Goal: Information Seeking & Learning: Learn about a topic

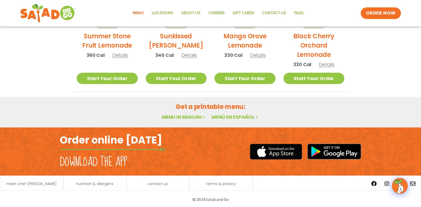
scroll to position [317, 0]
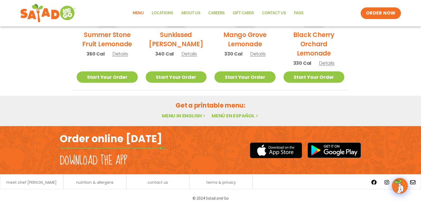
click at [177, 115] on link "Menu in English" at bounding box center [184, 115] width 44 height 7
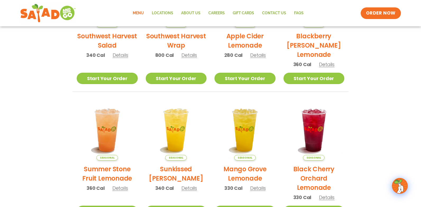
scroll to position [106, 0]
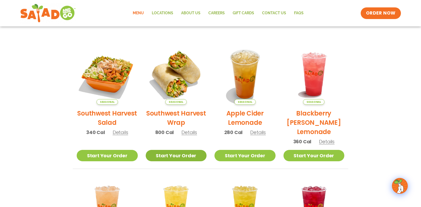
click at [183, 152] on link "Start Your Order" at bounding box center [176, 155] width 61 height 11
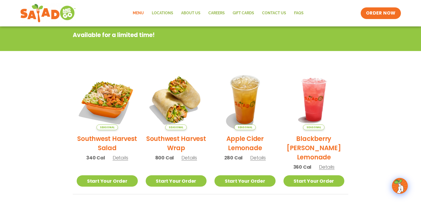
scroll to position [79, 0]
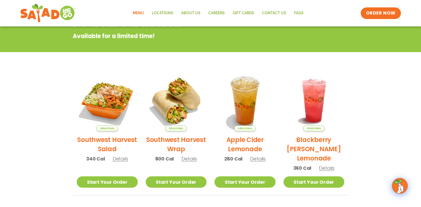
click at [141, 12] on link "Menu" at bounding box center [138, 13] width 19 height 12
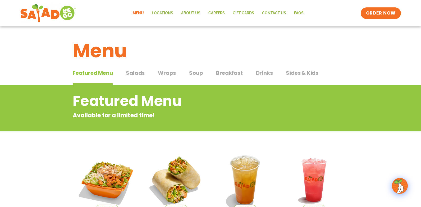
click at [162, 73] on span "Wraps" at bounding box center [167, 73] width 18 height 8
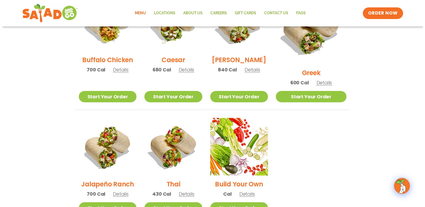
scroll to position [317, 0]
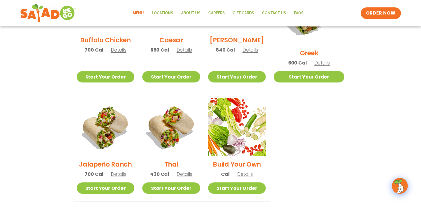
drag, startPoint x: 116, startPoint y: 168, endPoint x: 113, endPoint y: 165, distance: 4.7
click at [116, 171] on span "Details" at bounding box center [119, 174] width 16 height 7
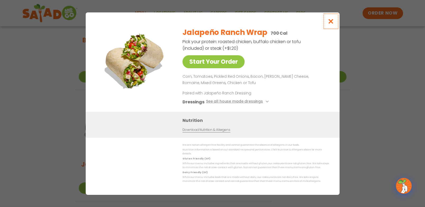
click at [330, 23] on icon "Close modal" at bounding box center [330, 21] width 7 height 6
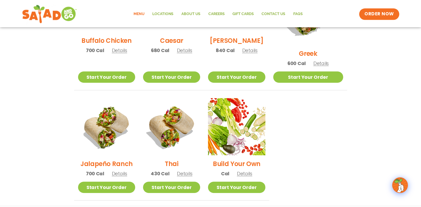
scroll to position [305, 0]
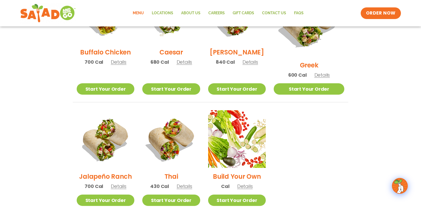
click at [119, 65] on span "Details" at bounding box center [119, 62] width 16 height 7
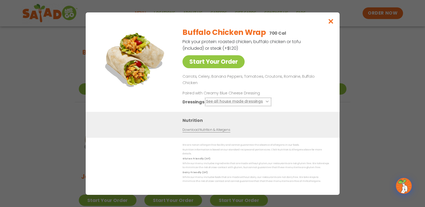
click at [265, 100] on icon at bounding box center [266, 101] width 2 height 2
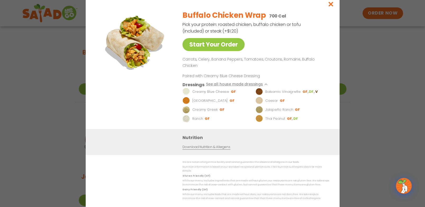
click at [156, 91] on div "Start Your Order" at bounding box center [134, 67] width 77 height 123
click at [265, 83] on icon at bounding box center [266, 84] width 2 height 2
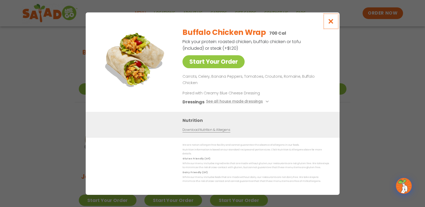
click at [330, 24] on icon "Close modal" at bounding box center [330, 21] width 7 height 6
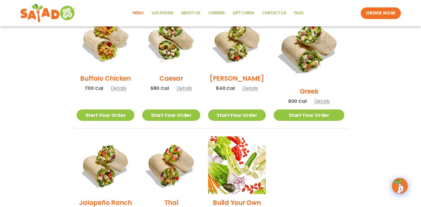
scroll to position [278, 0]
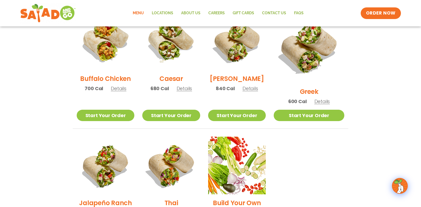
click at [121, 92] on span "Details" at bounding box center [119, 88] width 16 height 7
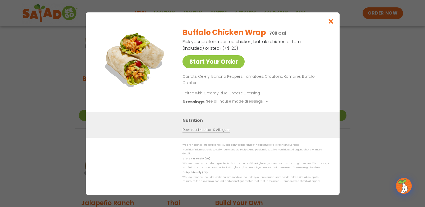
click at [191, 128] on link "Download Nutrition & Allergens" at bounding box center [206, 129] width 48 height 5
click at [329, 24] on icon "Close modal" at bounding box center [330, 21] width 7 height 6
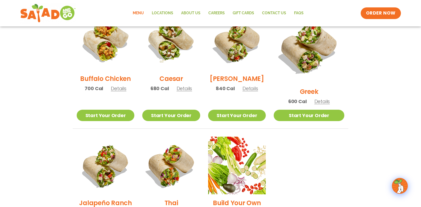
click at [255, 90] on span "Details" at bounding box center [250, 88] width 16 height 7
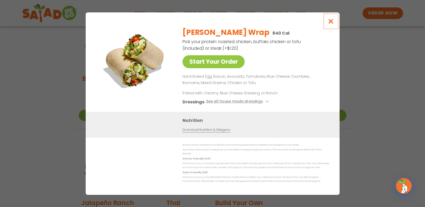
click at [332, 24] on icon "Close modal" at bounding box center [330, 21] width 7 height 6
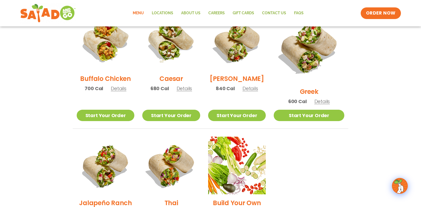
click at [187, 91] on span "Details" at bounding box center [184, 88] width 16 height 7
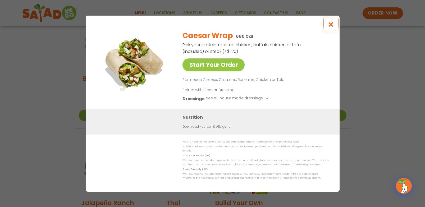
click at [331, 26] on icon "Close modal" at bounding box center [330, 25] width 7 height 6
